Goal: Navigation & Orientation: Find specific page/section

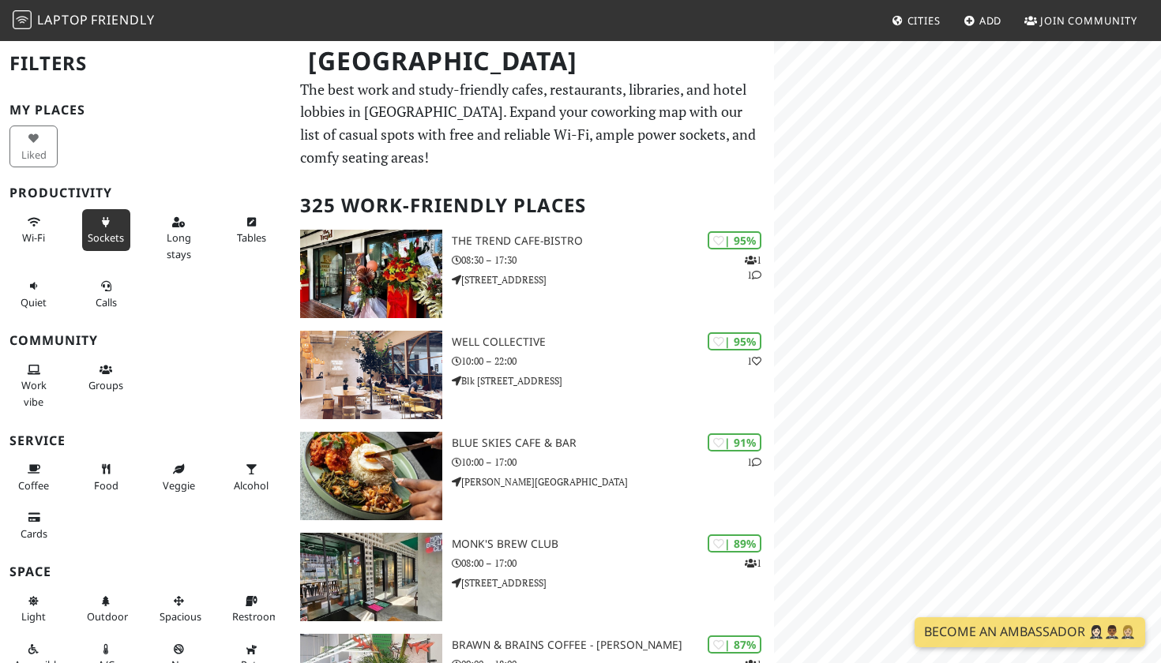
scroll to position [6, 0]
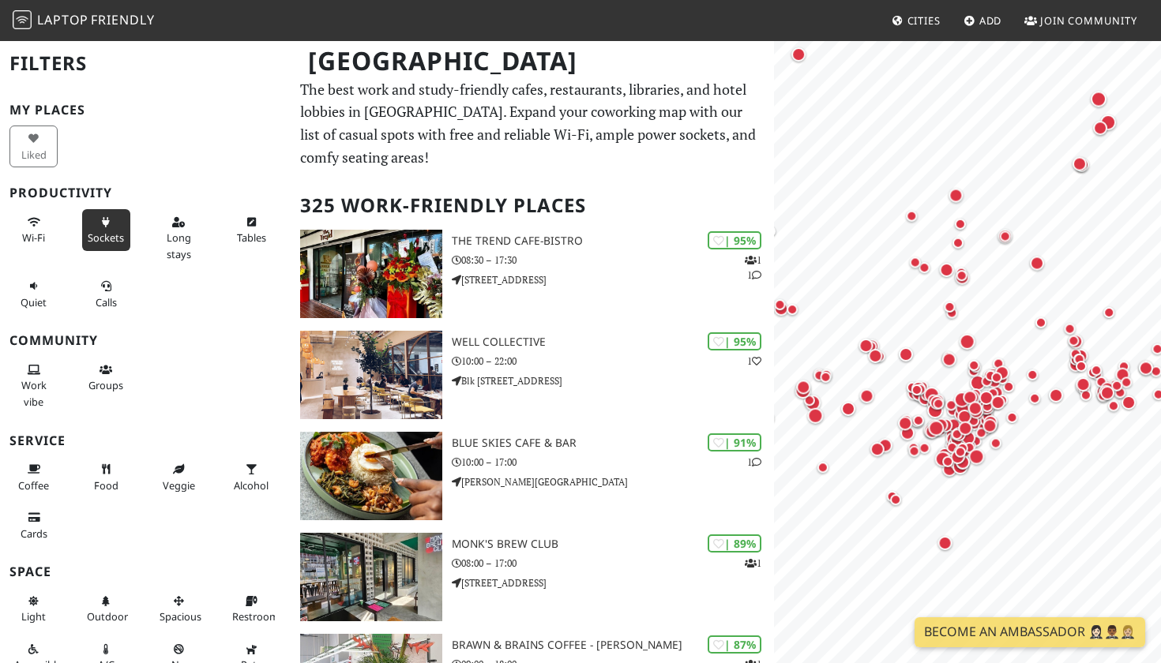
click at [102, 231] on span "Sockets" at bounding box center [106, 238] width 36 height 14
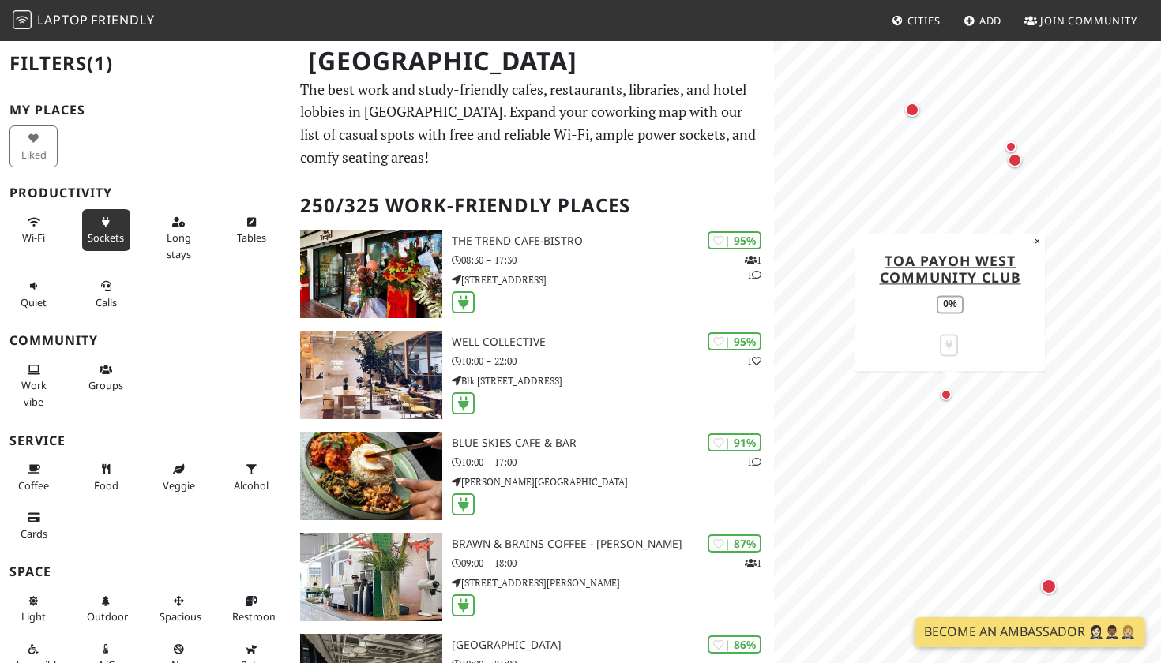
click at [947, 396] on div "Map marker" at bounding box center [946, 394] width 11 height 11
click at [1020, 162] on div "Map marker" at bounding box center [1015, 160] width 14 height 14
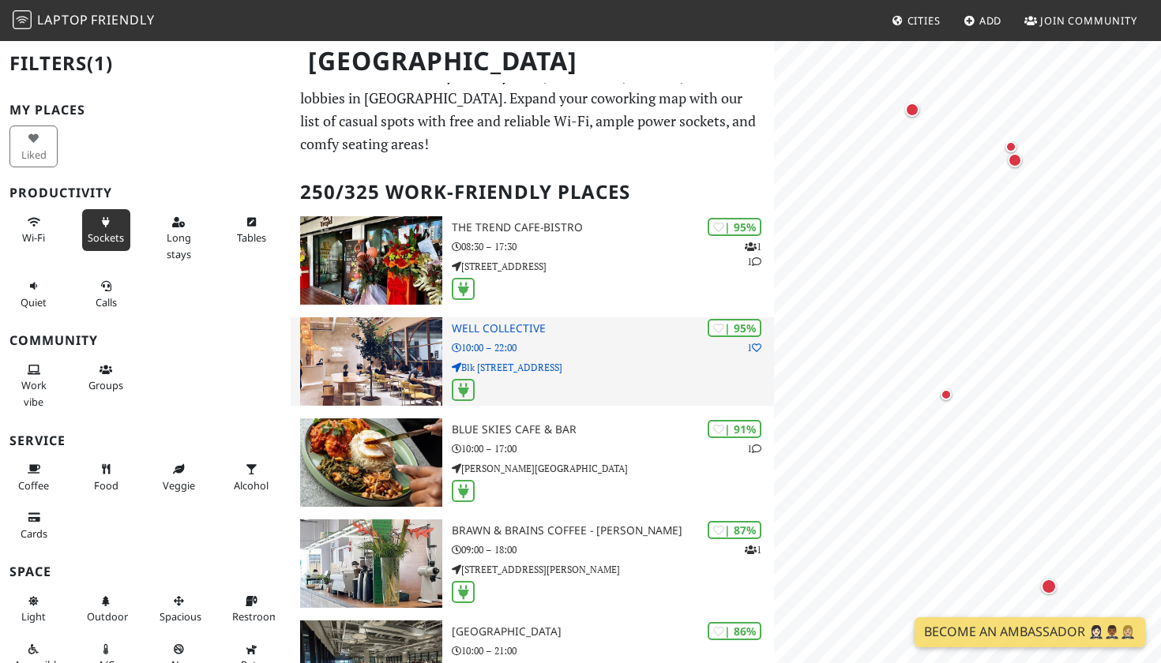
scroll to position [0, 0]
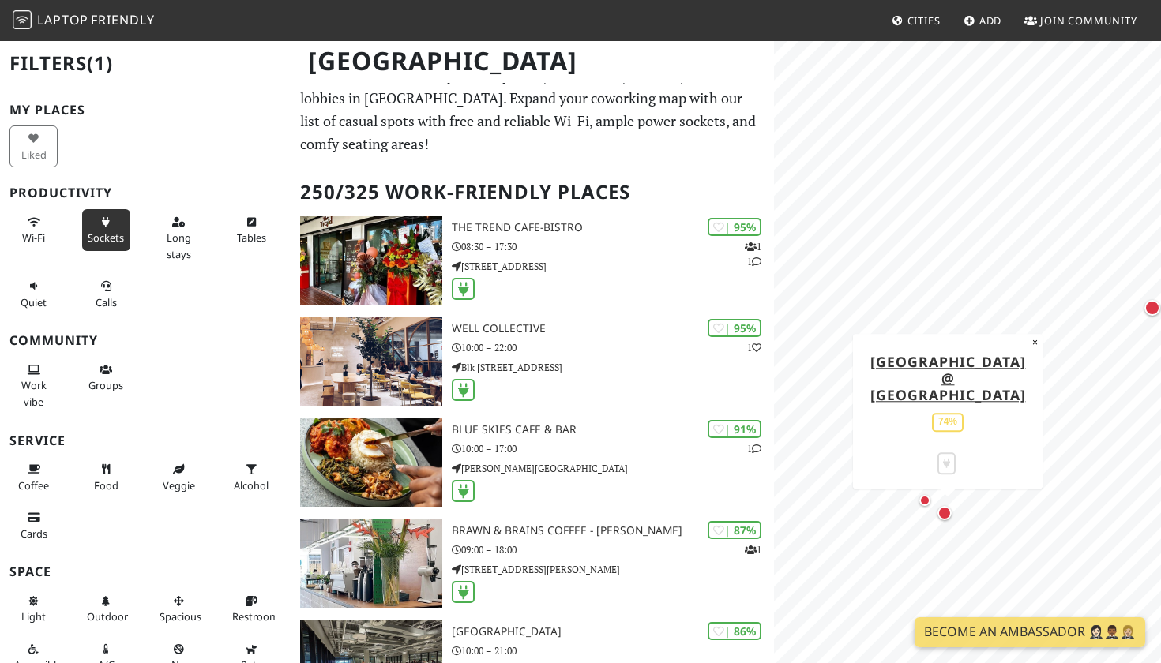
click at [940, 513] on div "Map marker" at bounding box center [945, 513] width 14 height 14
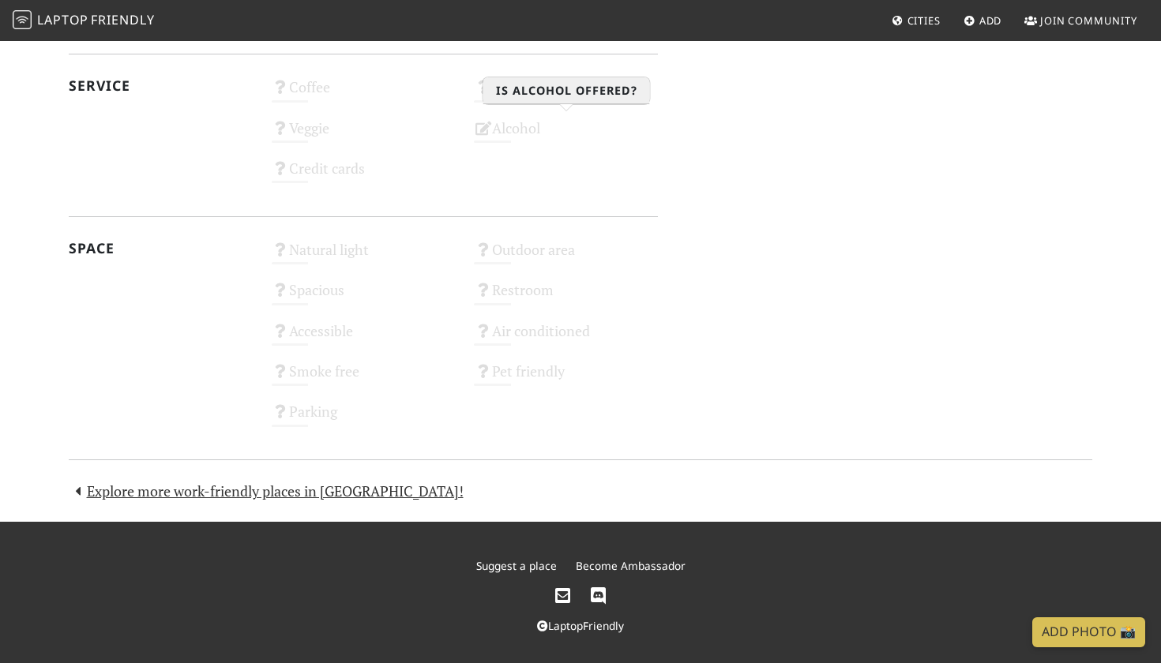
scroll to position [821, 0]
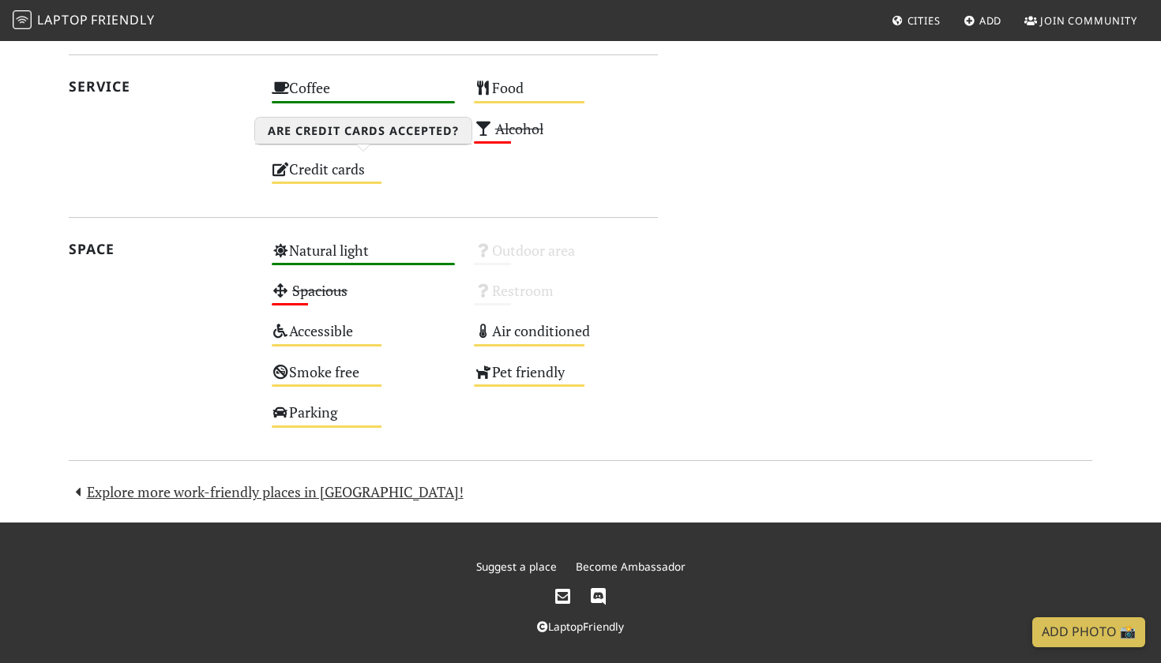
scroll to position [939, 0]
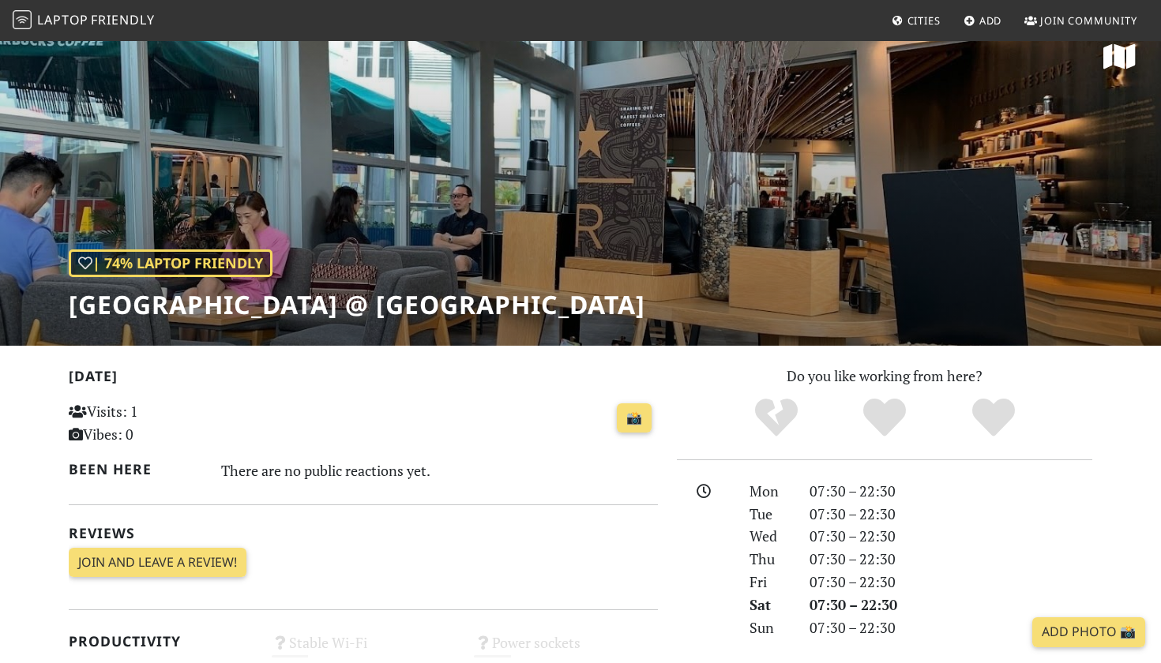
scroll to position [24, 0]
